Goal: Information Seeking & Learning: Find specific page/section

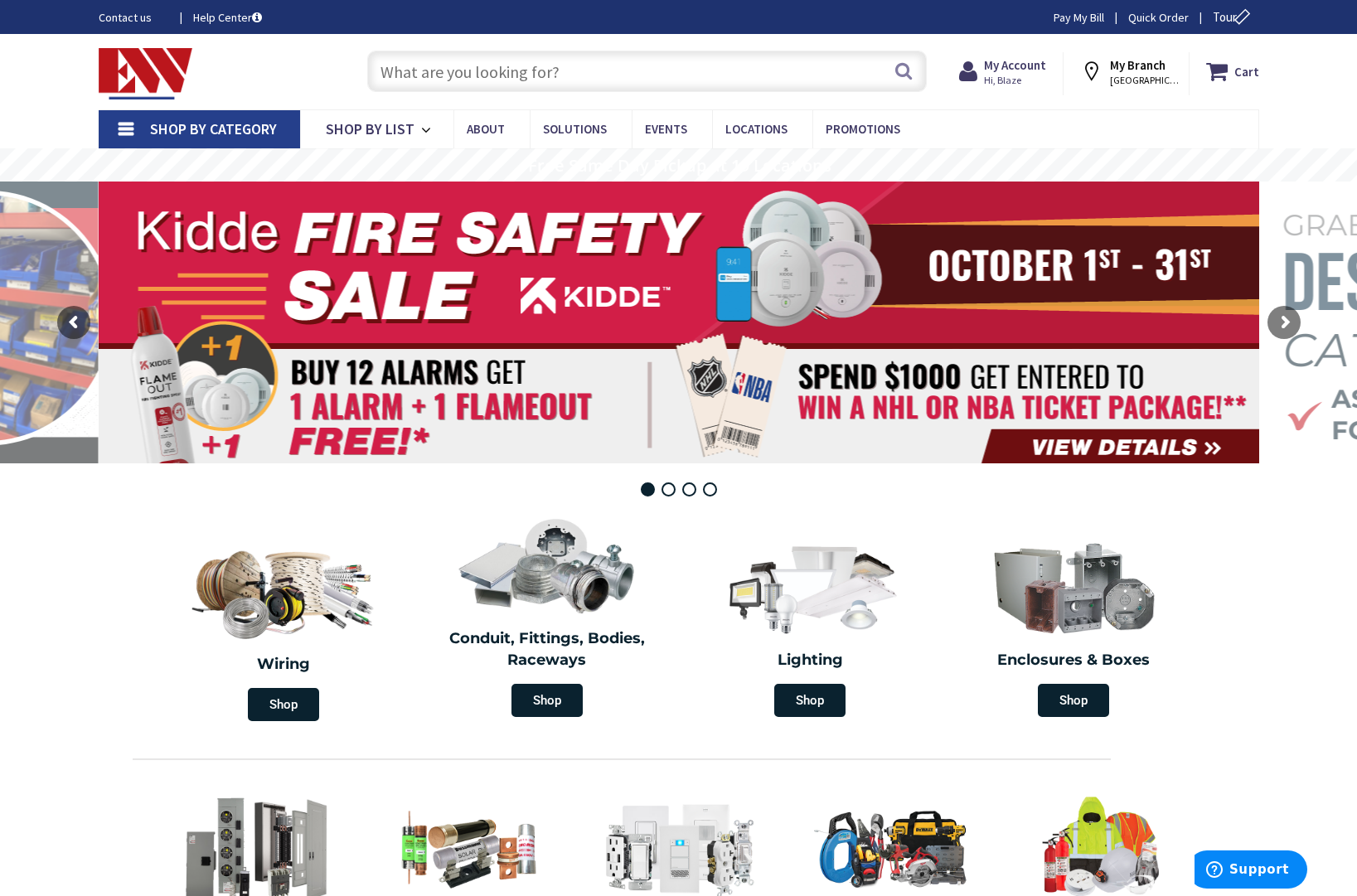
click at [406, 77] on input "text" at bounding box center [646, 71] width 559 height 42
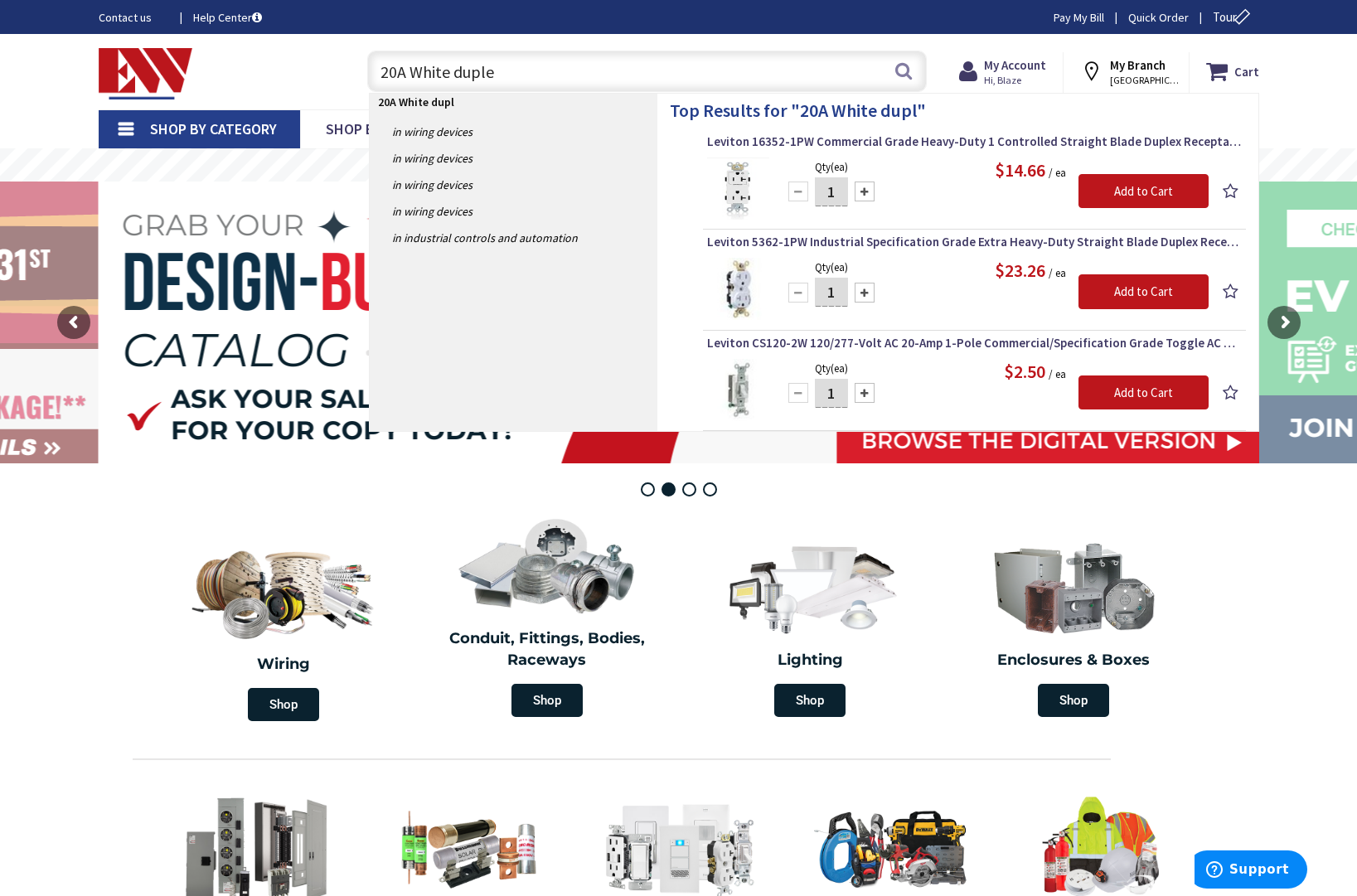
type input "20A White duplex"
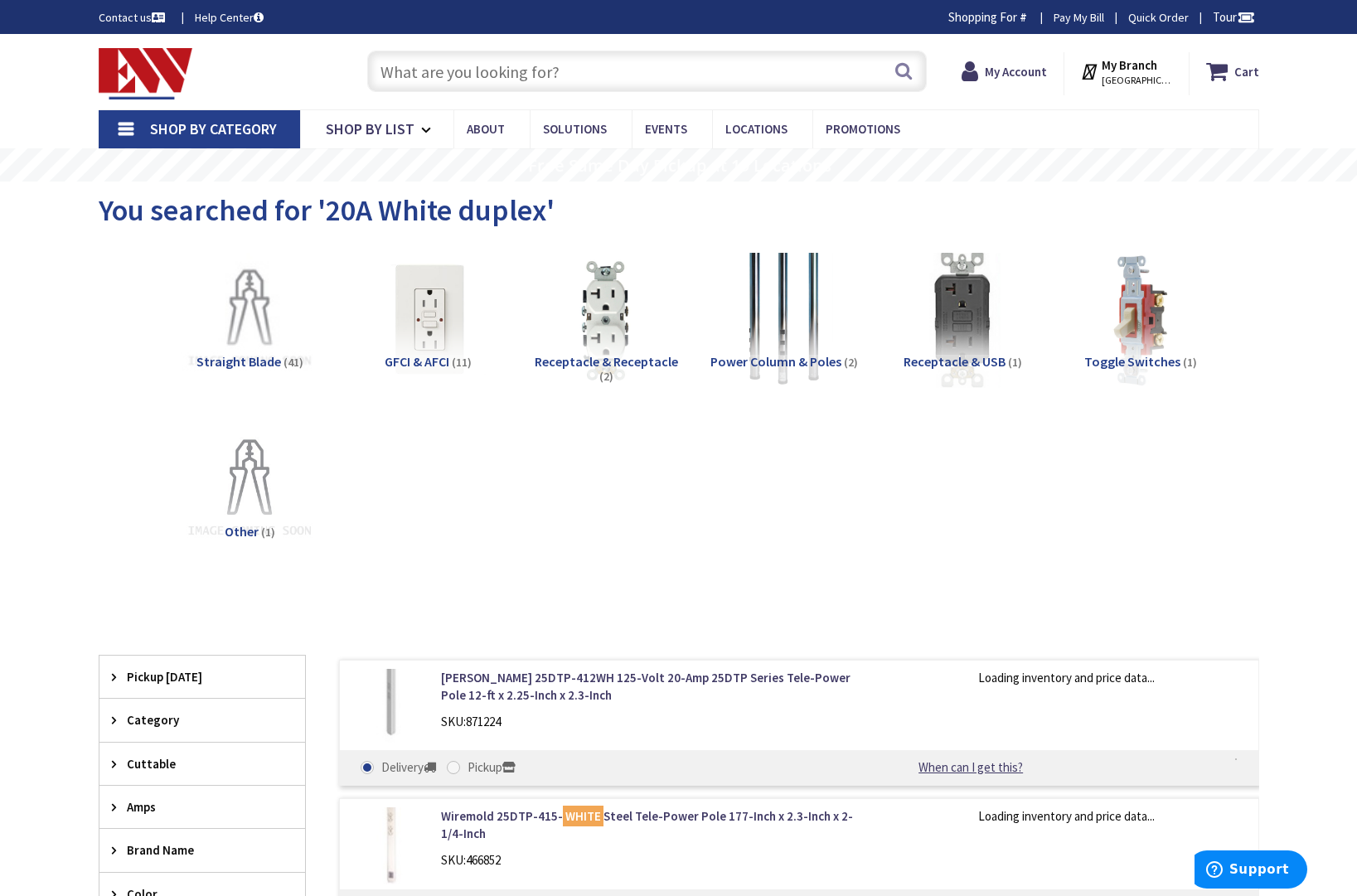
click at [596, 355] on span "Receptacle & Receptacle" at bounding box center [606, 362] width 144 height 17
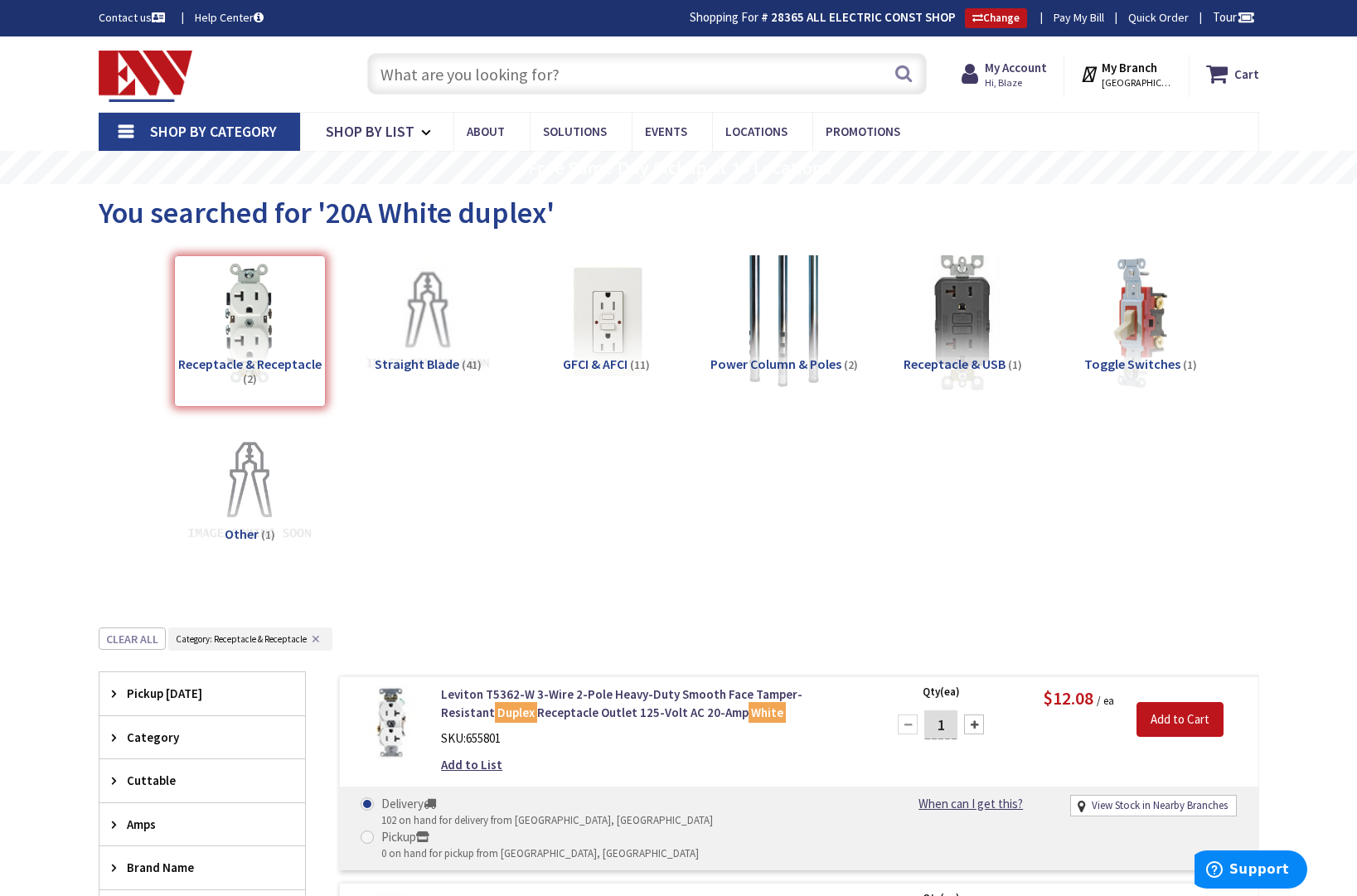
click at [593, 77] on input "text" at bounding box center [646, 73] width 559 height 42
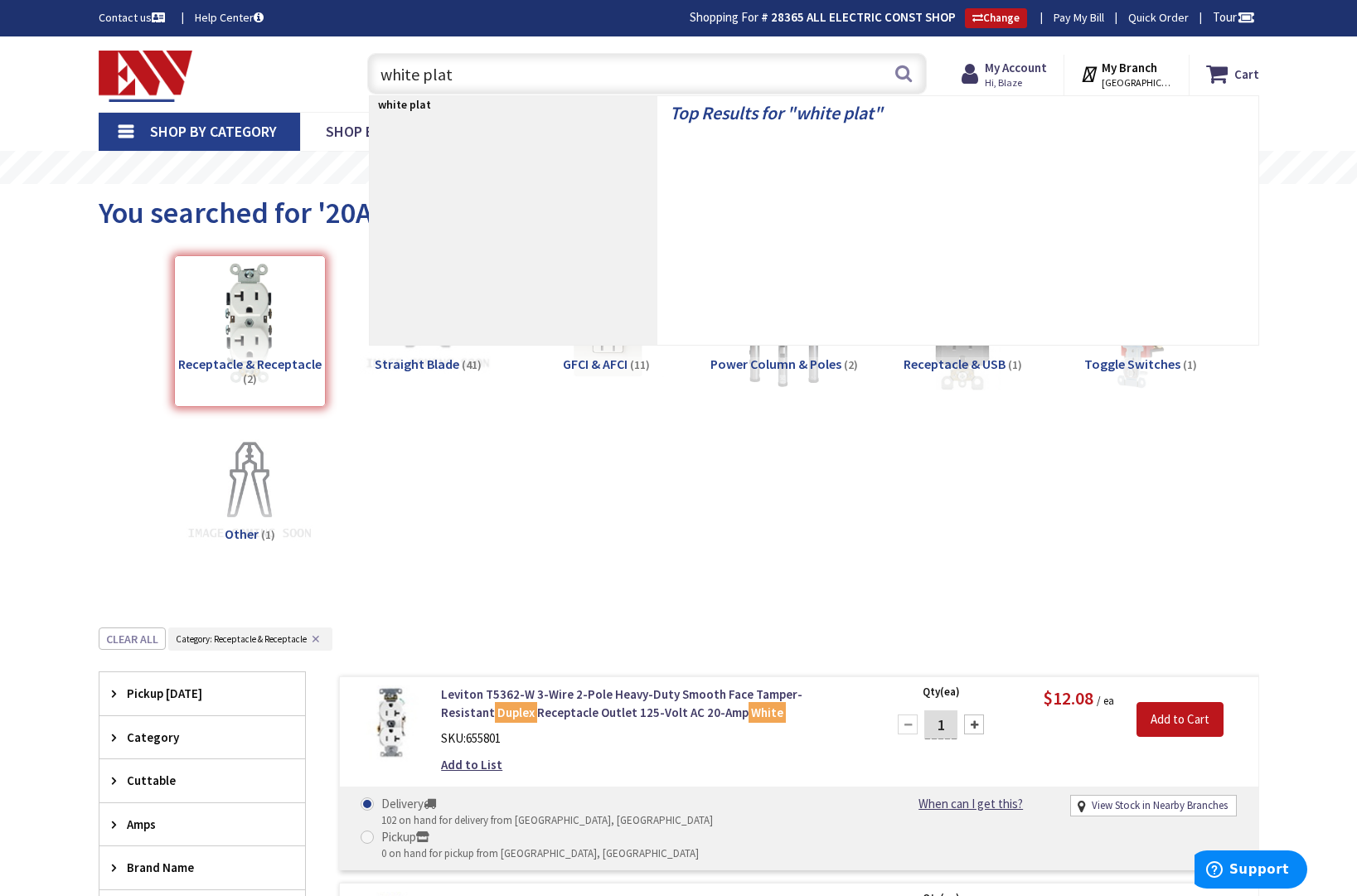
type input "white plate"
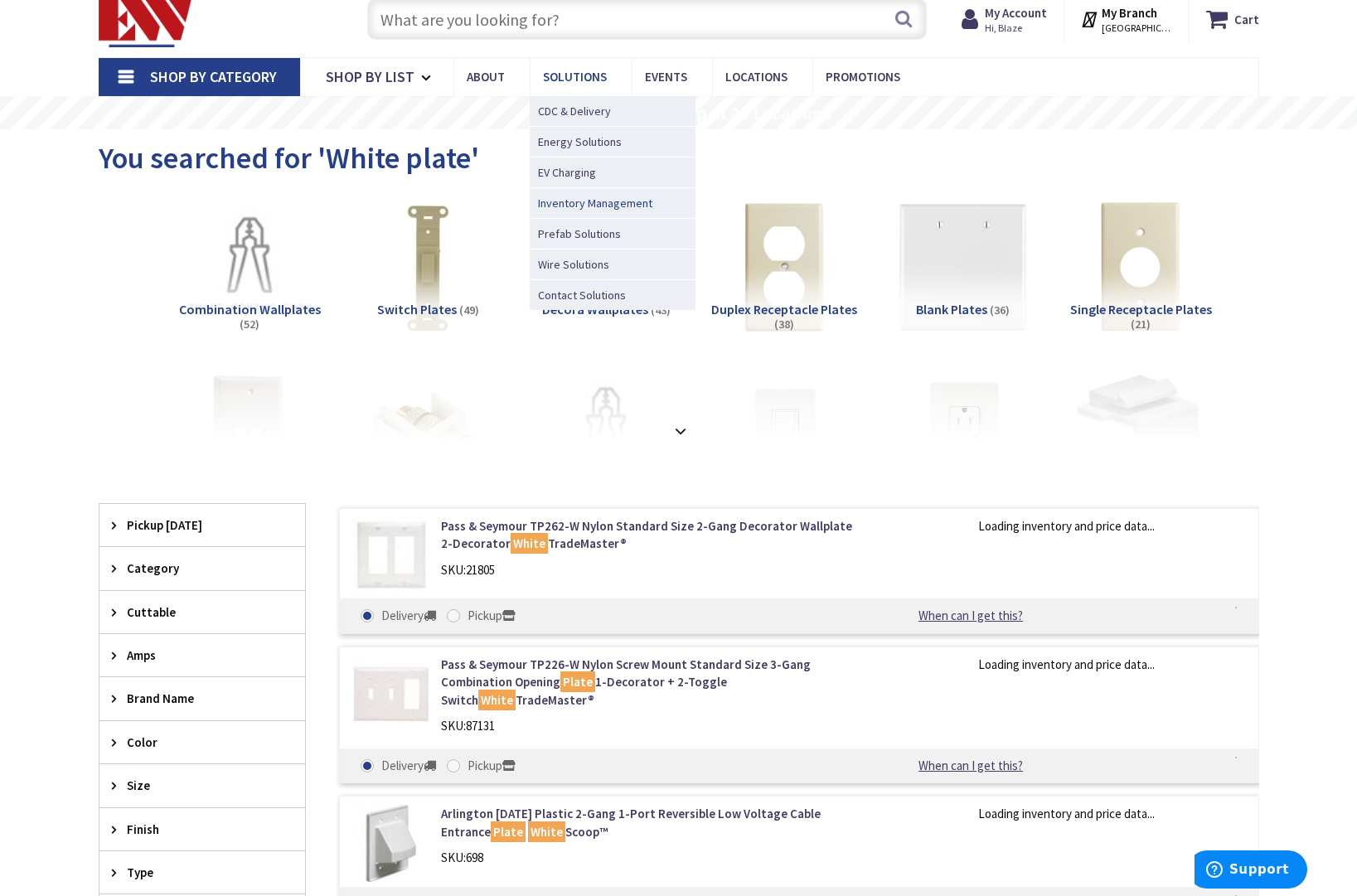
scroll to position [56, 0]
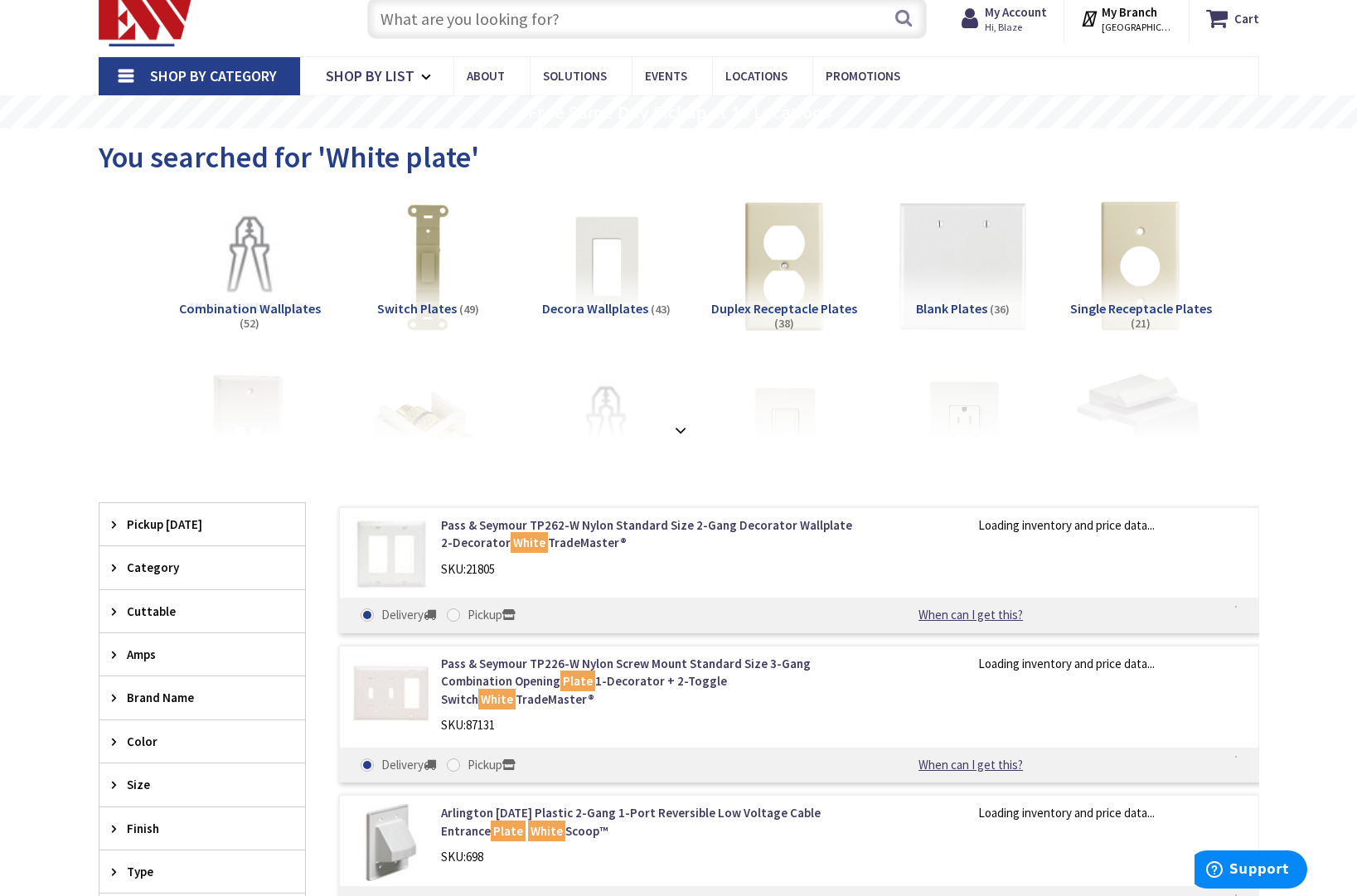
click at [778, 301] on span "Duplex Receptacle Plates" at bounding box center [784, 309] width 146 height 17
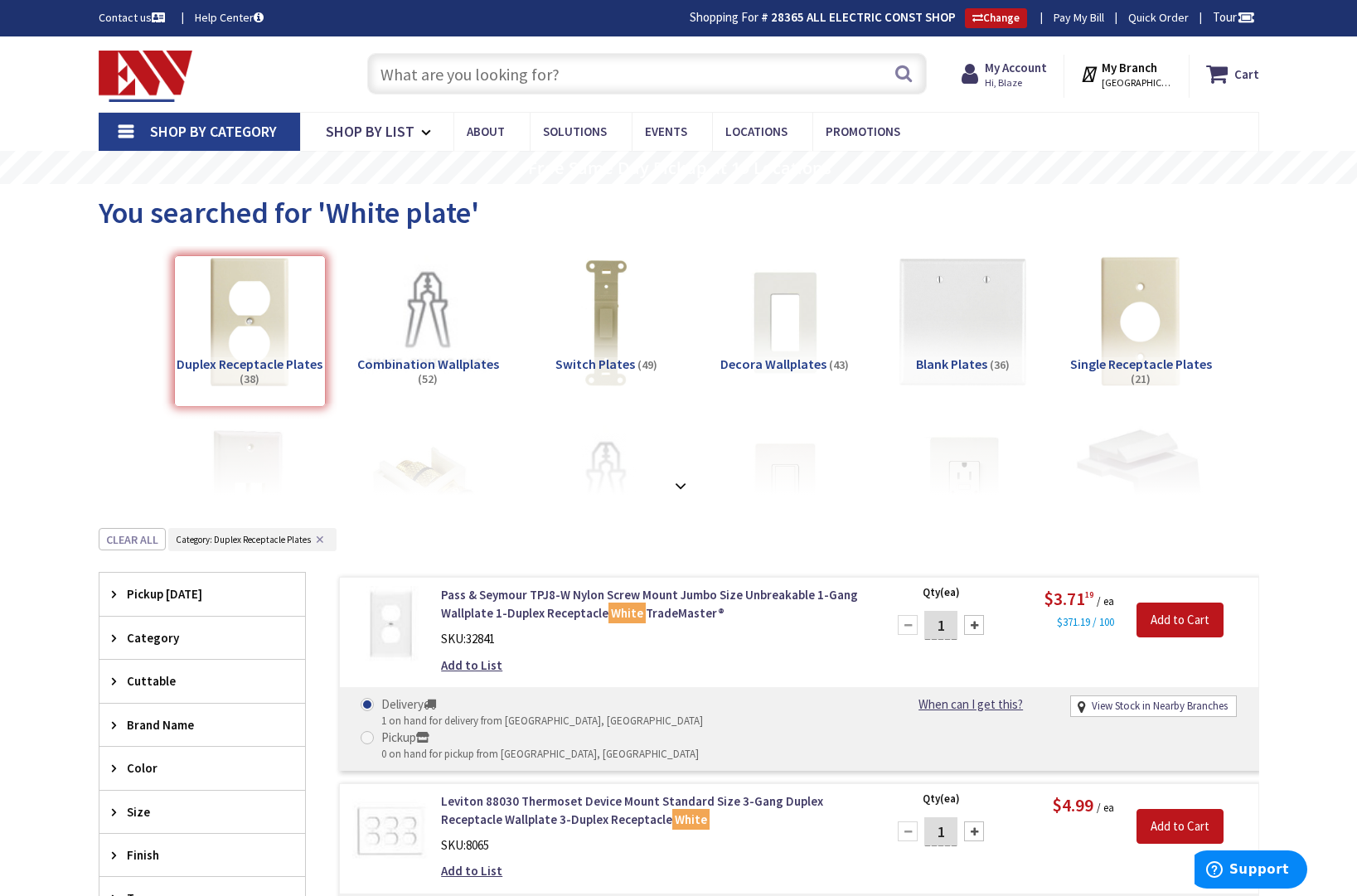
scroll to position [-1, 0]
click at [667, 74] on input "text" at bounding box center [646, 73] width 559 height 42
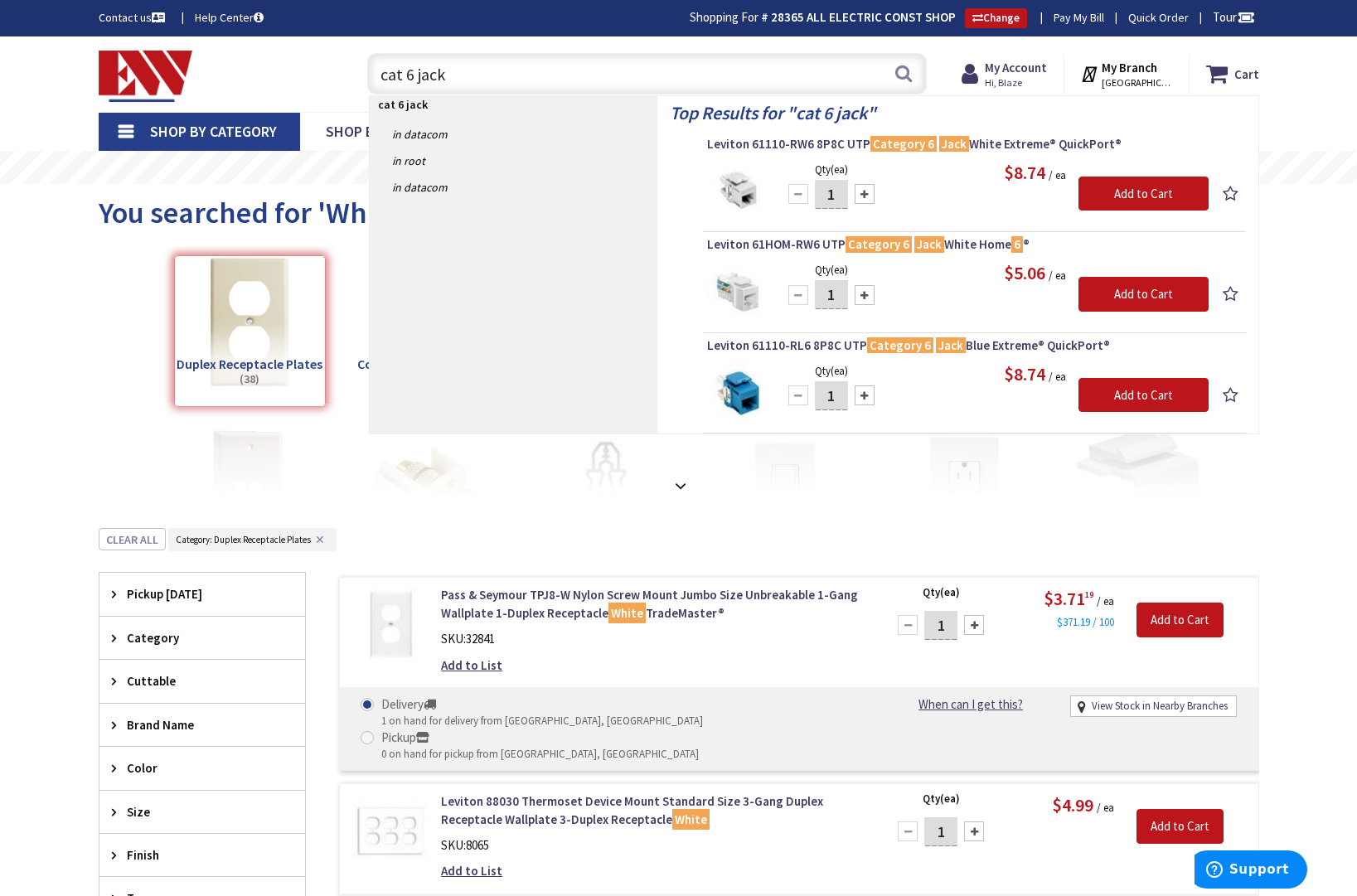
drag, startPoint x: 480, startPoint y: 67, endPoint x: 217, endPoint y: 64, distance: 263.0
click at [217, 64] on div "Toggle Nav cat 6 jack cat 6 jack Search Cart My Cart Close" at bounding box center [679, 74] width 1185 height 56
type input "data plate"
